Goal: Task Accomplishment & Management: Use online tool/utility

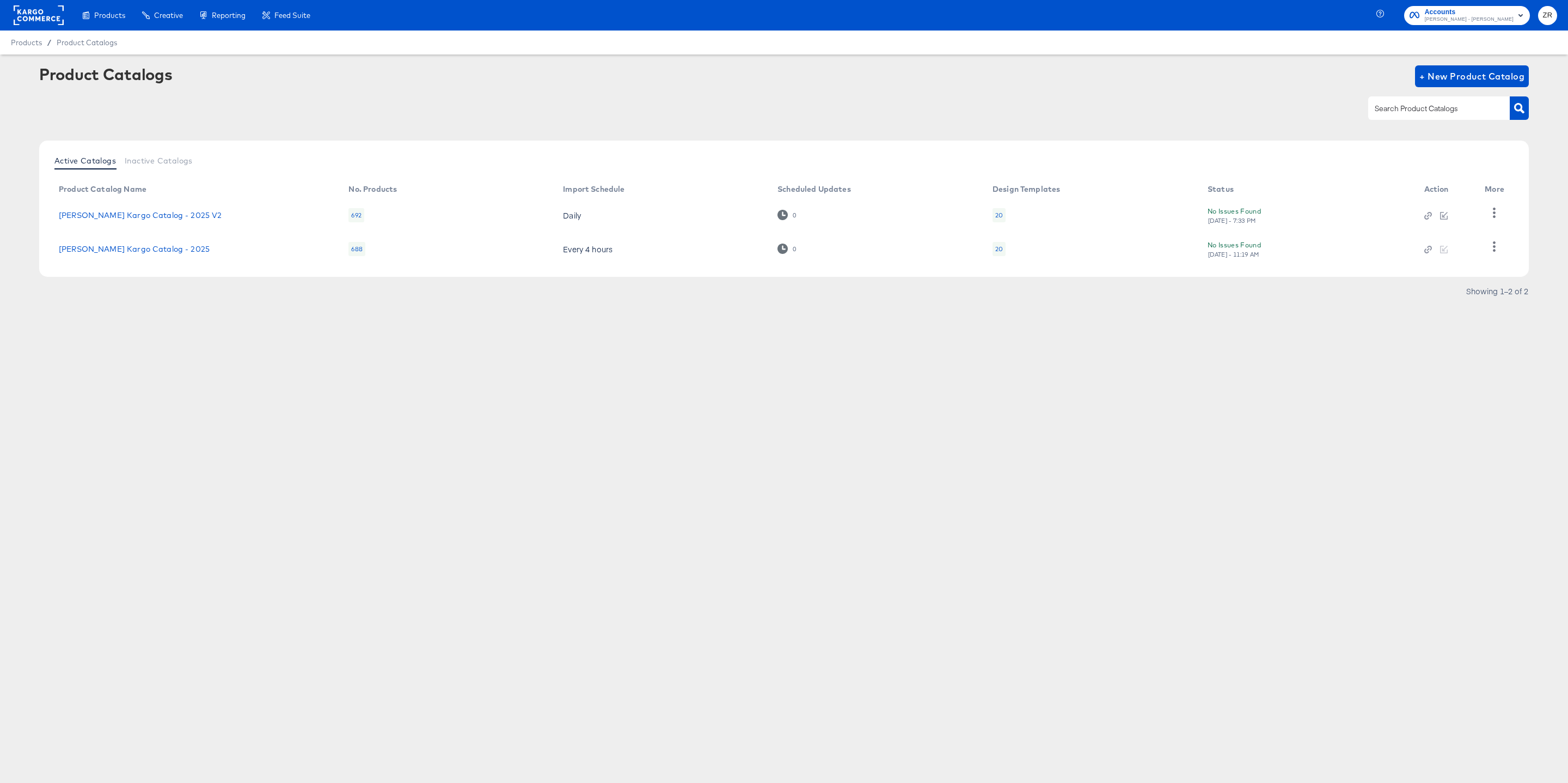
click at [22, 18] on rect at bounding box center [39, 15] width 50 height 20
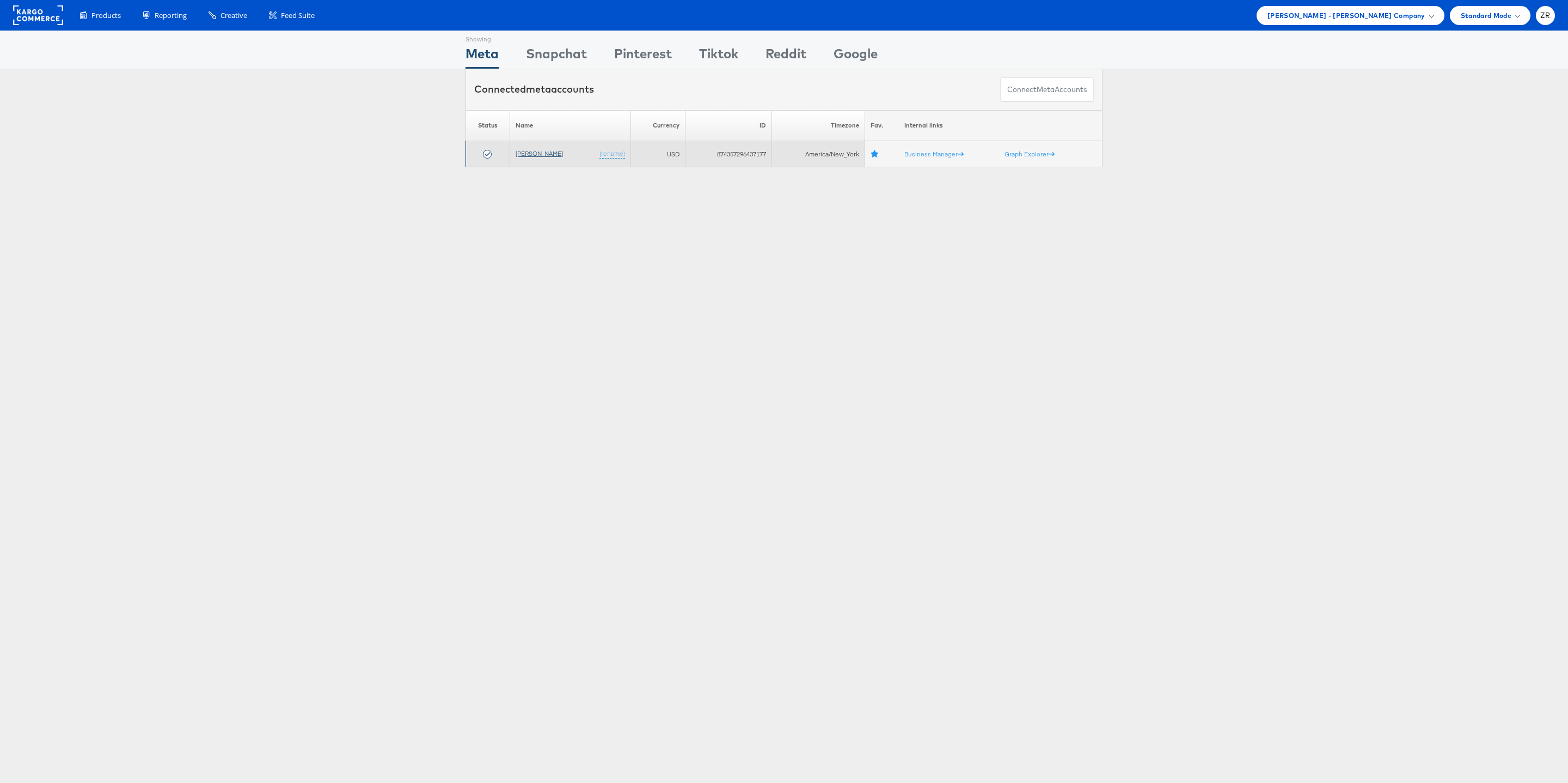
click at [537, 157] on link "[PERSON_NAME]" at bounding box center [539, 153] width 47 height 8
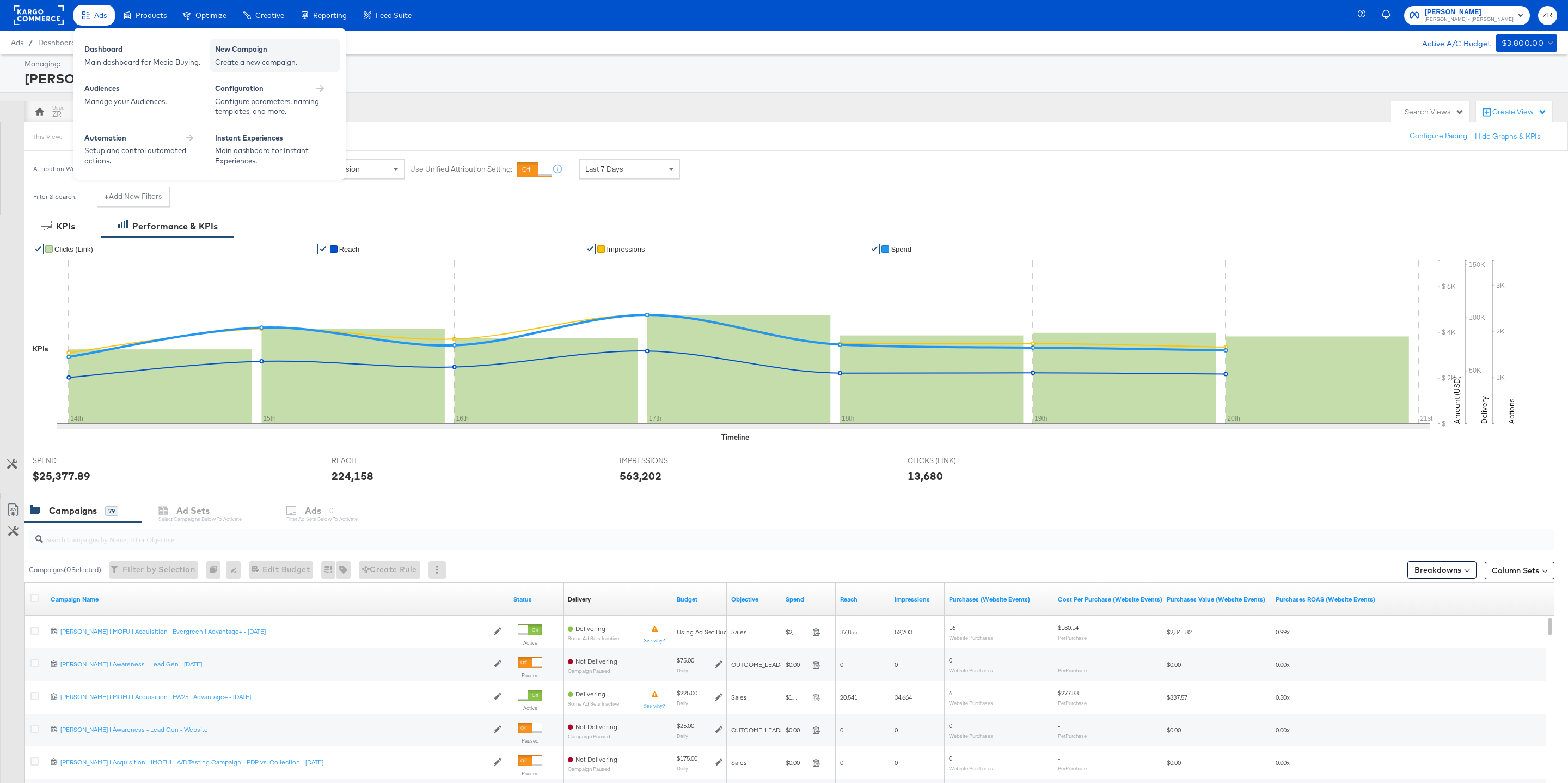
click at [236, 60] on div "Create a new campaign." at bounding box center [275, 63] width 120 height 10
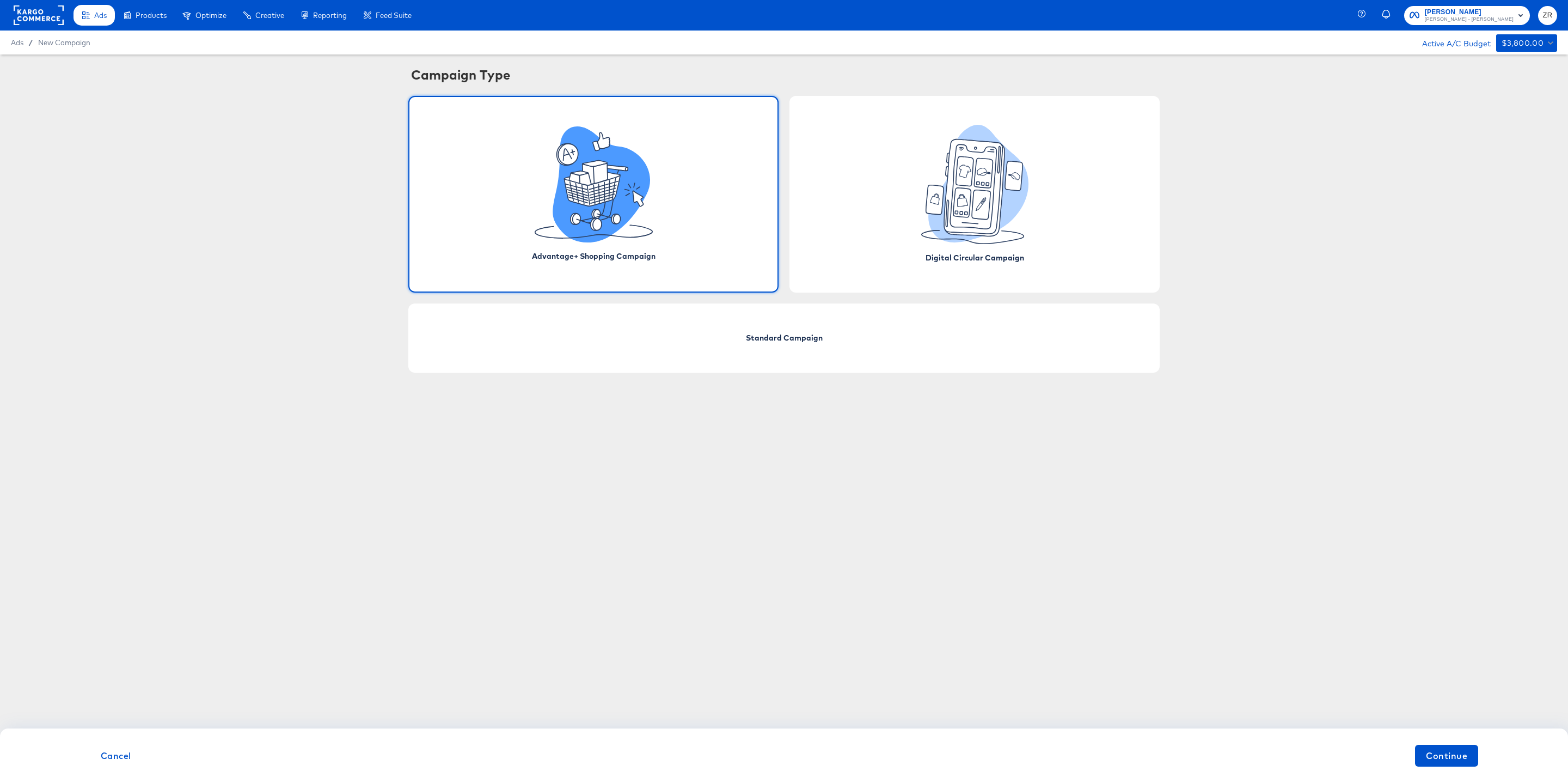
click at [35, 14] on rect at bounding box center [39, 15] width 50 height 20
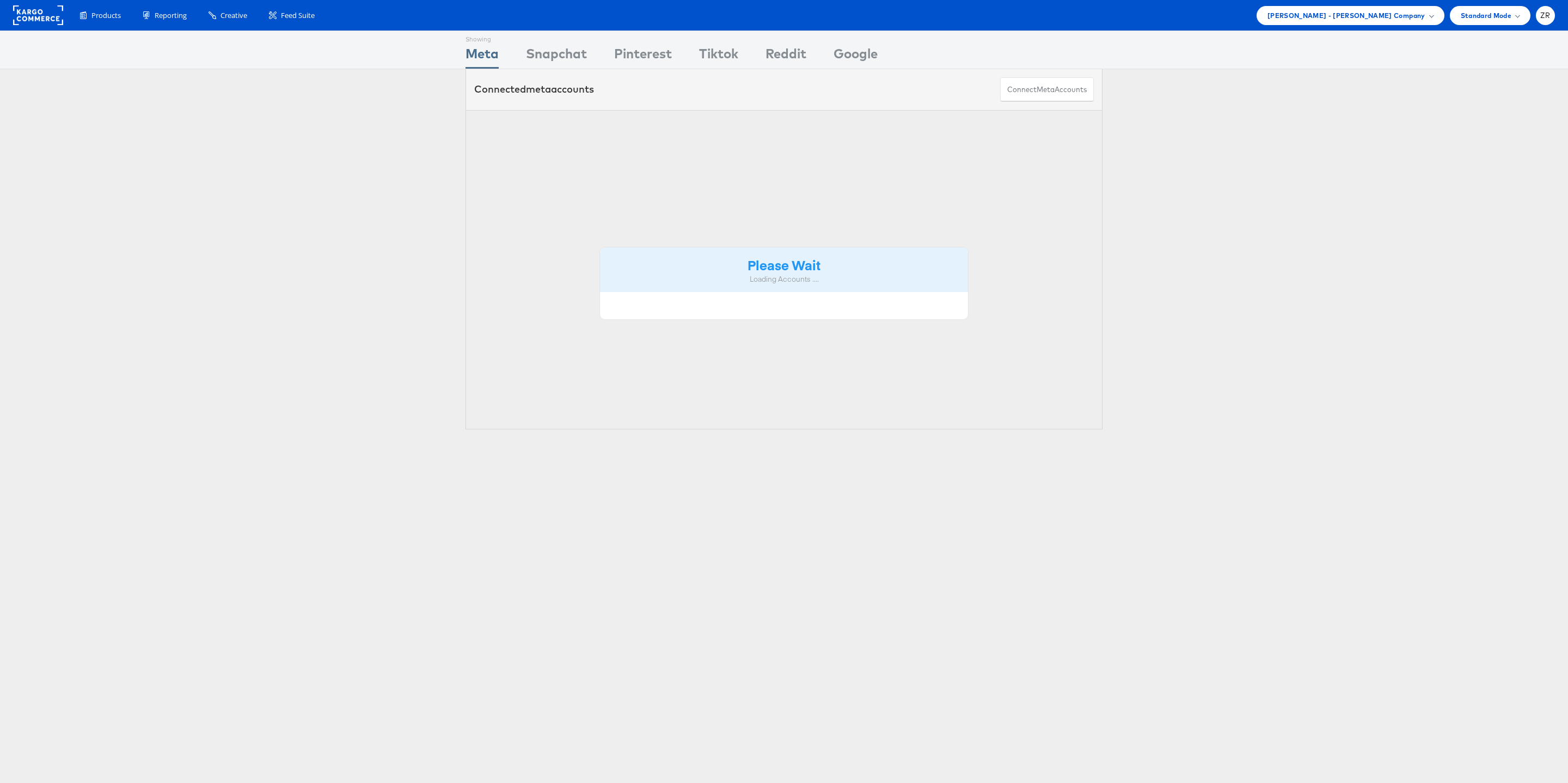
click at [1475, 16] on span "Standard Mode" at bounding box center [1486, 16] width 50 height 11
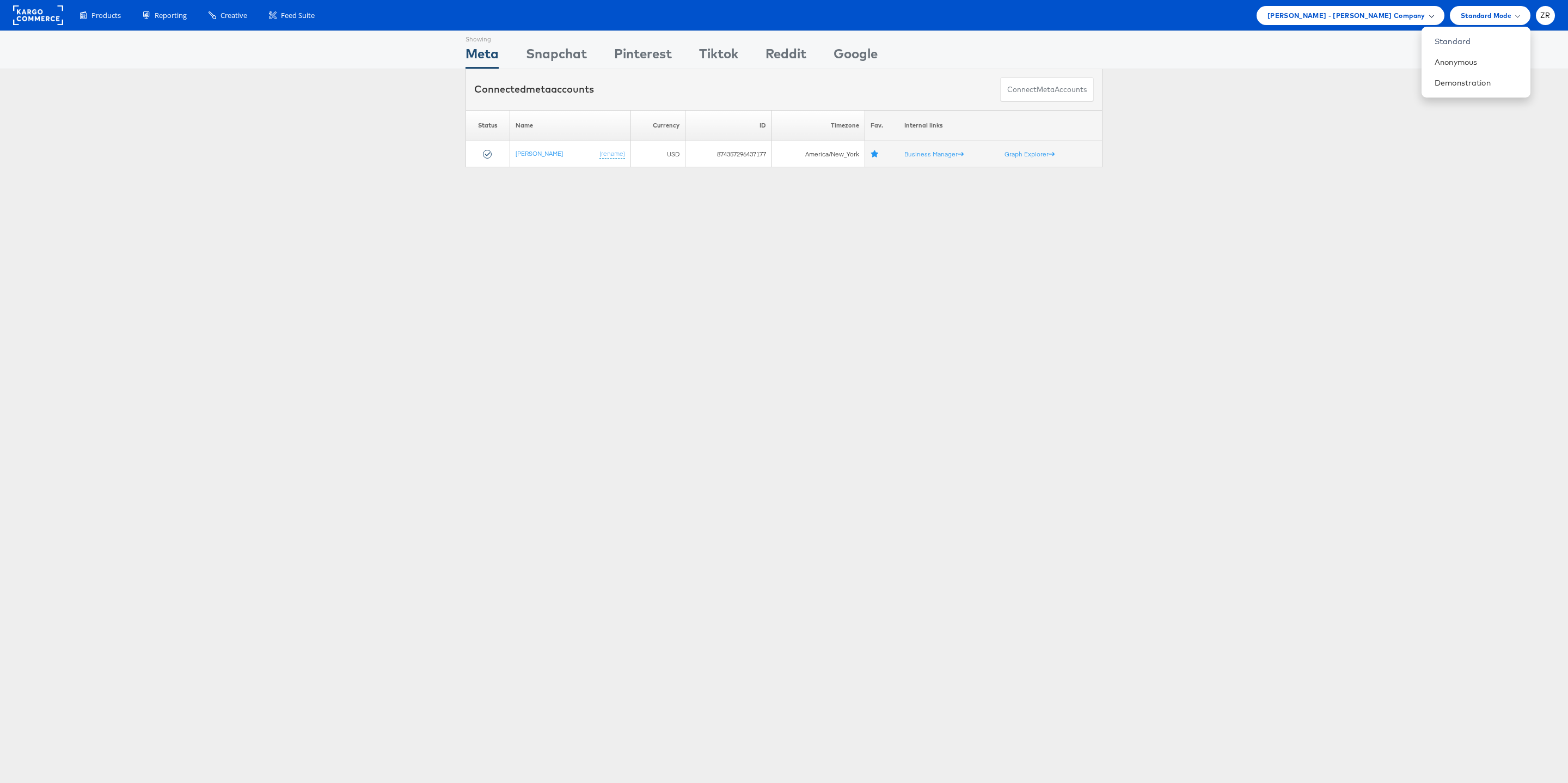
click at [1397, 12] on span "[PERSON_NAME] - [PERSON_NAME] Company" at bounding box center [1346, 16] width 158 height 11
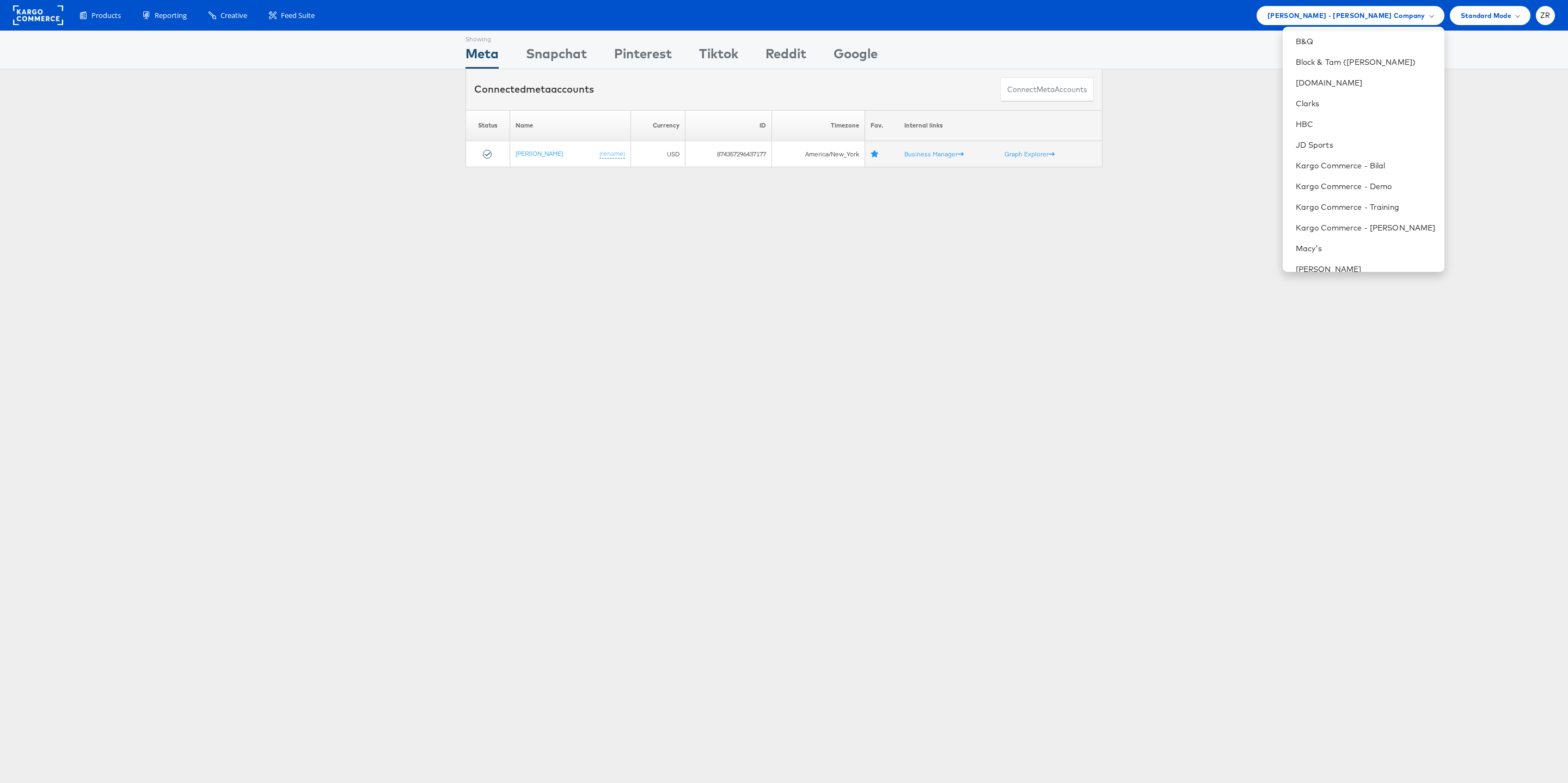
scroll to position [177, 0]
click at [1338, 230] on link "Kargo Commerce - [PERSON_NAME]" at bounding box center [1366, 236] width 140 height 11
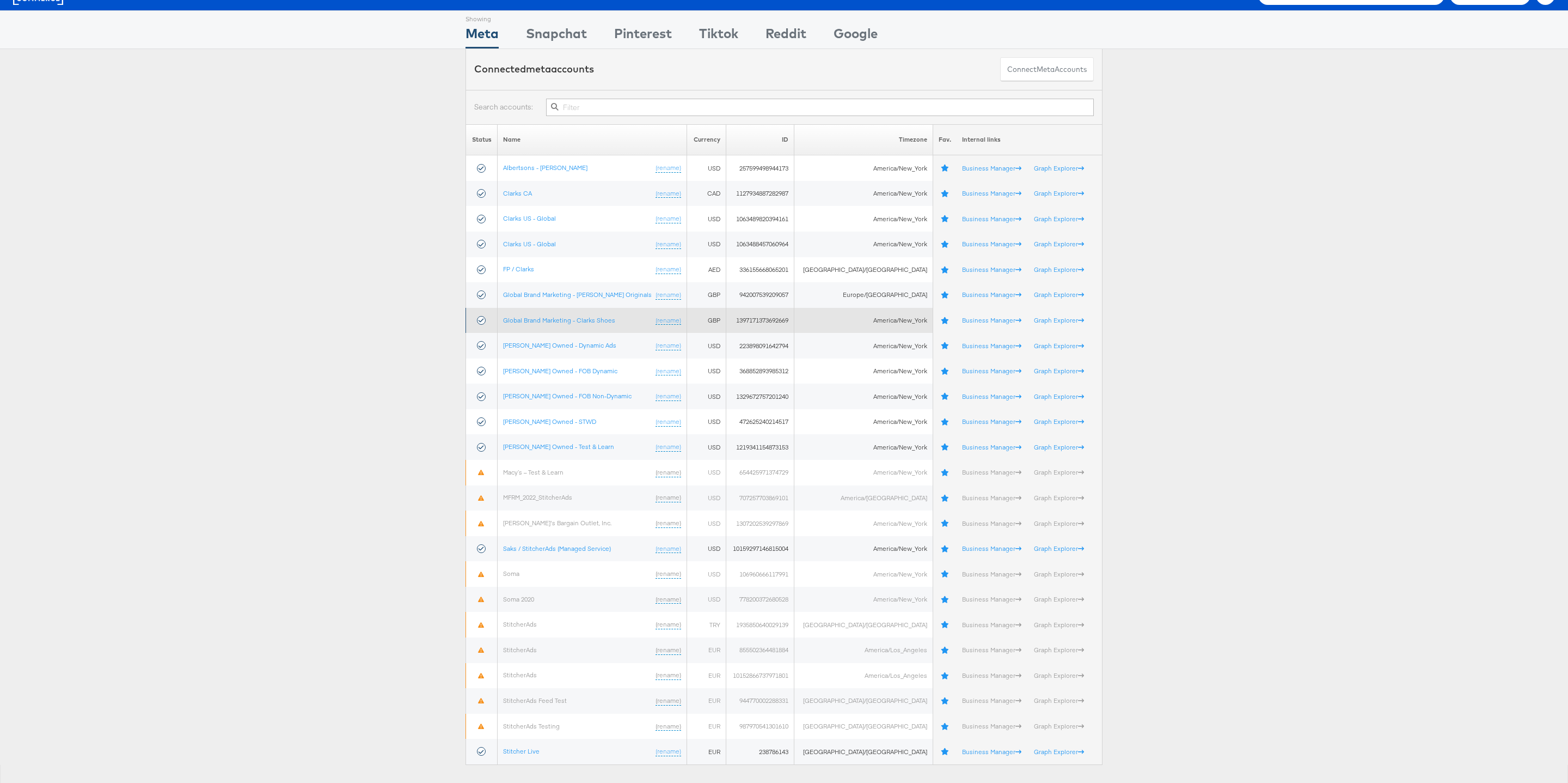
scroll to position [38, 0]
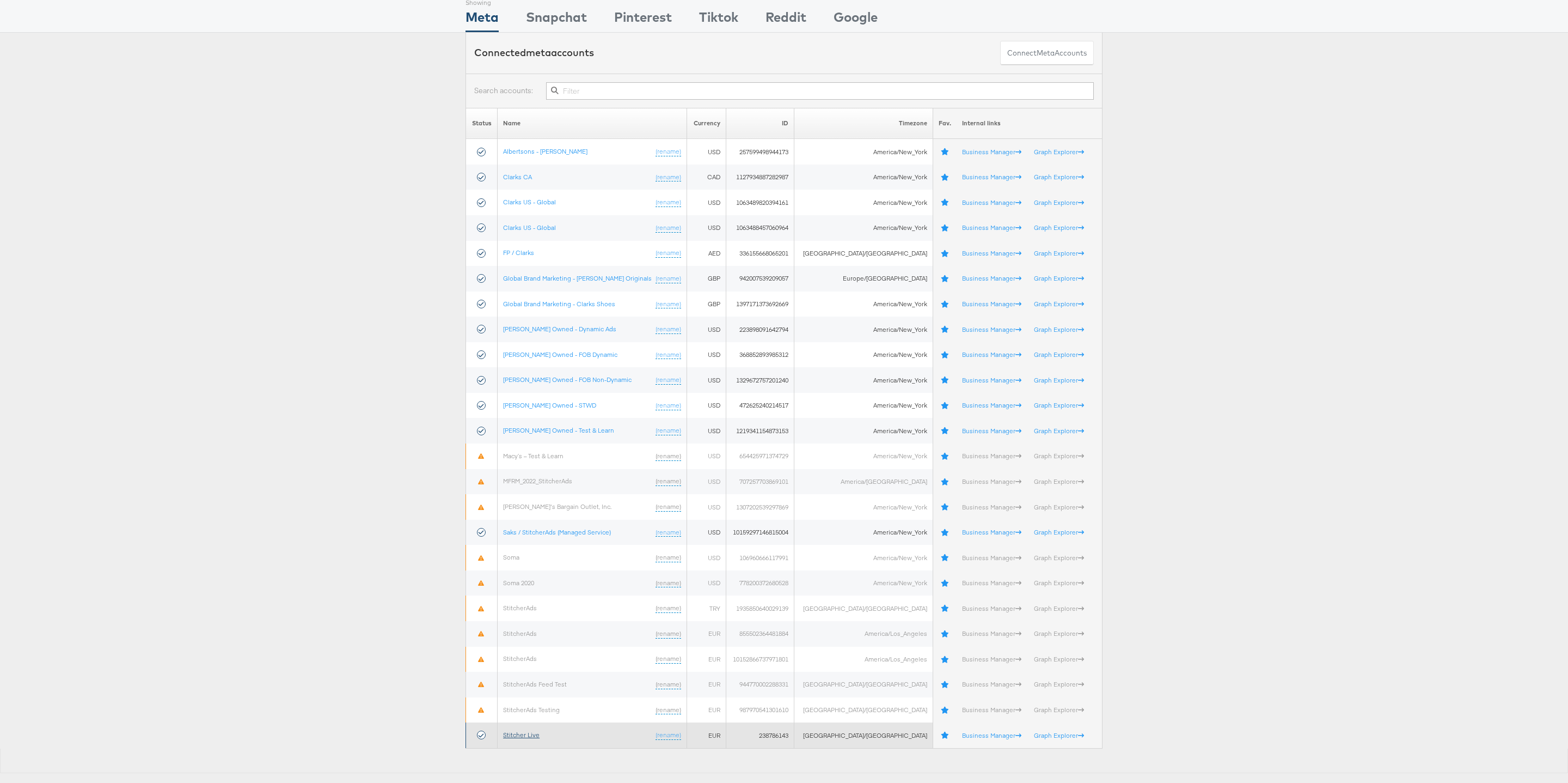
click at [532, 737] on link "Stitcher Live" at bounding box center [521, 734] width 37 height 8
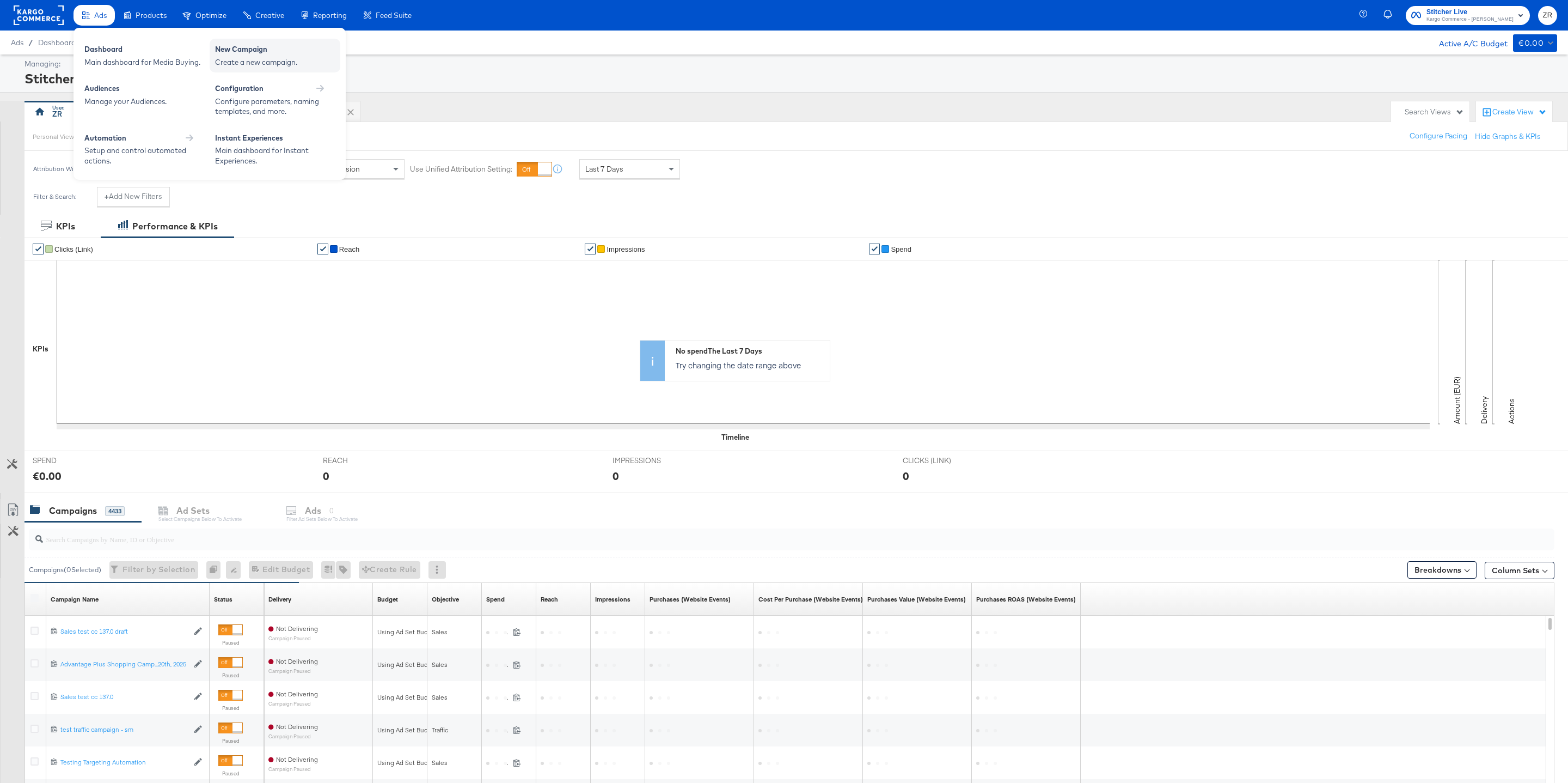
click at [247, 54] on div "New Campaign" at bounding box center [275, 51] width 120 height 13
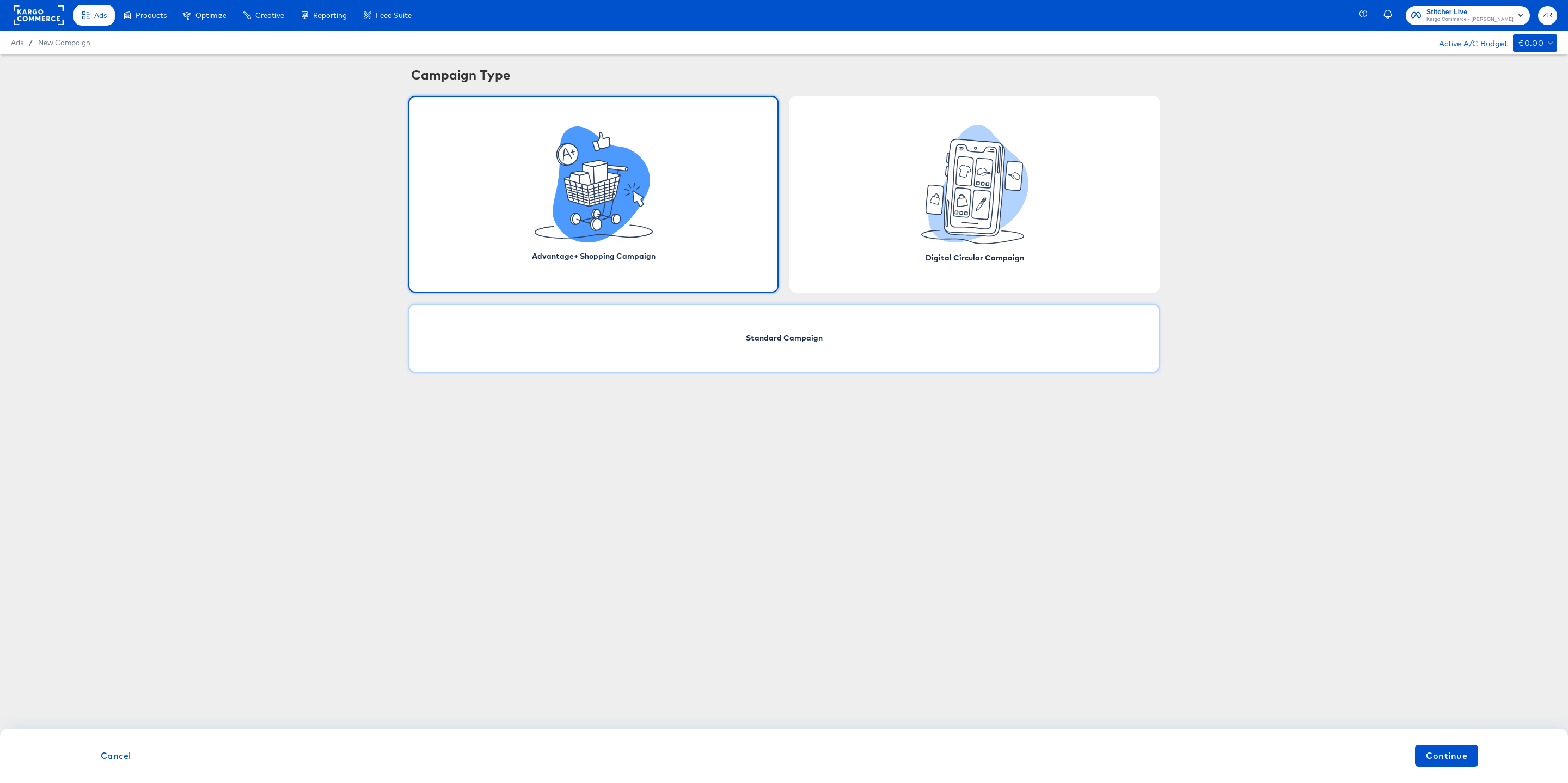
click at [687, 342] on div "Standard Campaign" at bounding box center [784, 338] width 751 height 69
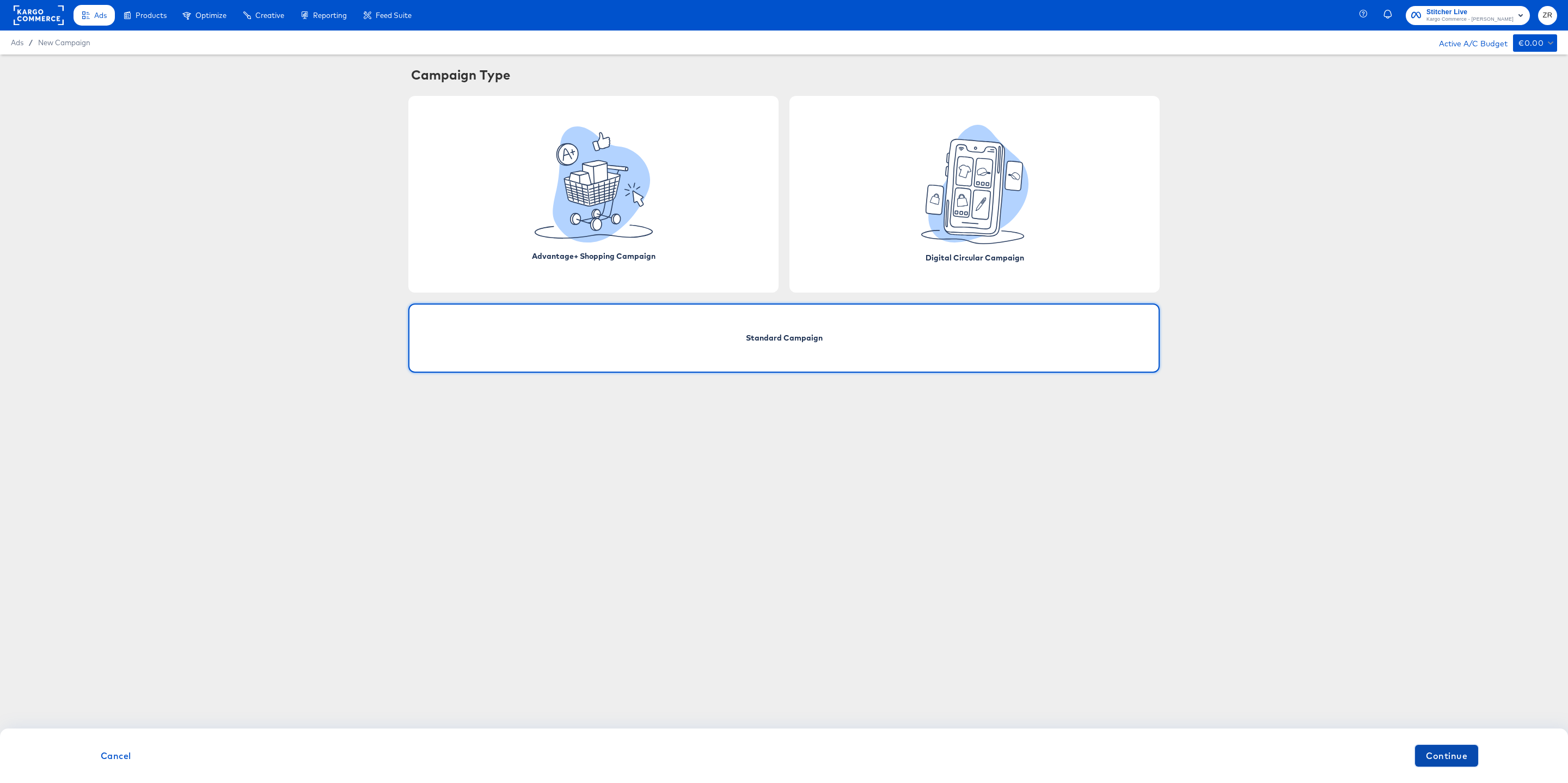
click at [1434, 748] on span "Continue" at bounding box center [1447, 755] width 42 height 15
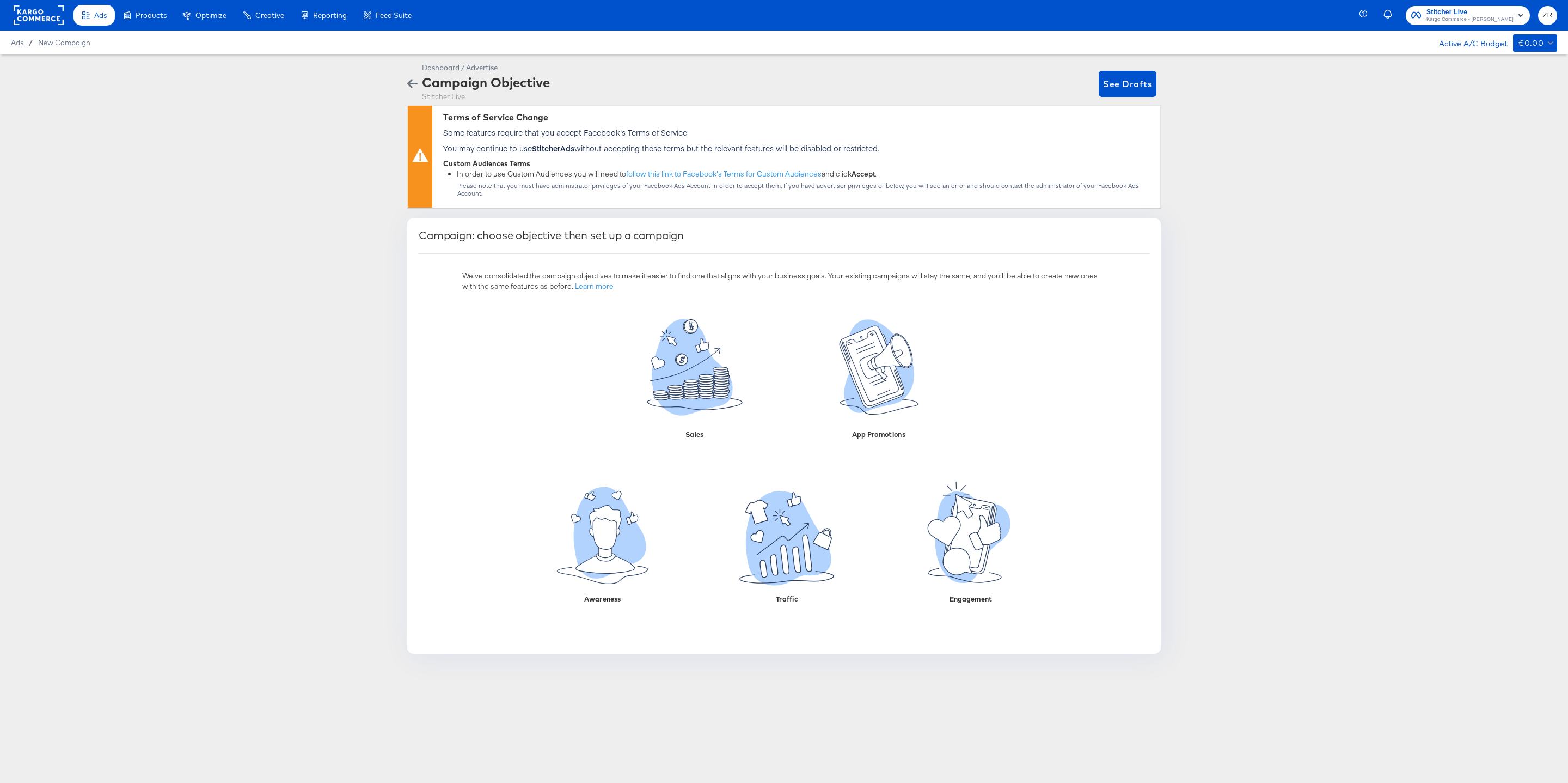
click at [57, 24] on rect at bounding box center [39, 15] width 50 height 20
